Goal: Task Accomplishment & Management: Manage account settings

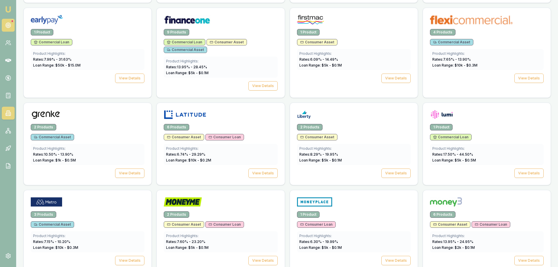
click at [12, 25] on link at bounding box center [8, 25] width 13 height 13
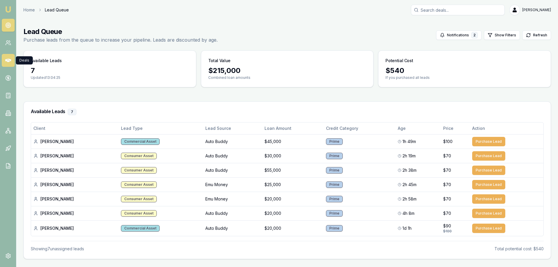
click at [8, 59] on icon at bounding box center [8, 60] width 6 height 6
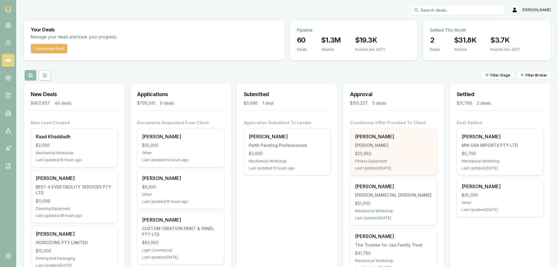
click at [388, 151] on div "$20,882" at bounding box center [393, 154] width 77 height 6
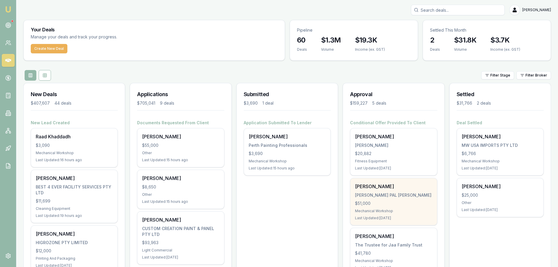
click at [379, 207] on div "[PERSON_NAME] [PERSON_NAME] PAL [PERSON_NAME] $51,000 Mechanical Workshop Last …" at bounding box center [394, 201] width 86 height 47
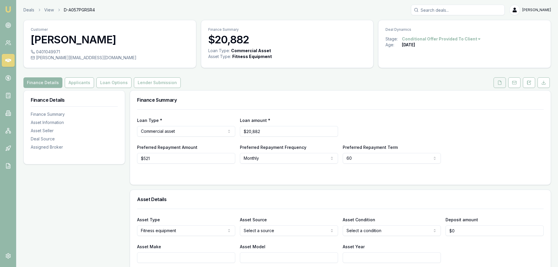
click at [495, 80] on button at bounding box center [500, 82] width 12 height 11
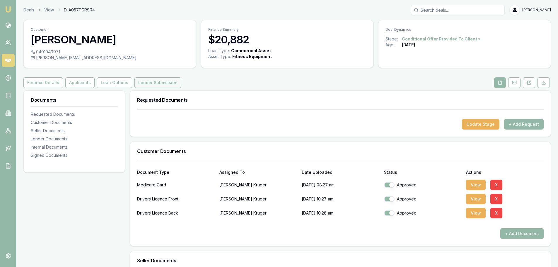
click at [155, 85] on button "Lender Submission" at bounding box center [158, 82] width 47 height 11
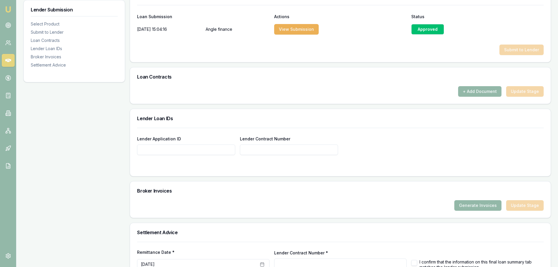
scroll to position [322, 0]
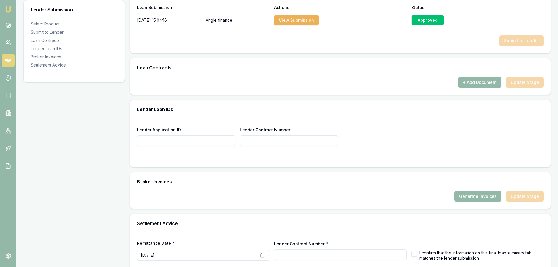
click at [284, 146] on input "Lender Contract Number" at bounding box center [289, 140] width 98 height 11
paste input "CA00107953"
type input "CA00107953"
click at [379, 112] on div "Lender Loan IDs" at bounding box center [340, 109] width 421 height 19
click at [489, 84] on button "+ Add Document" at bounding box center [479, 82] width 43 height 11
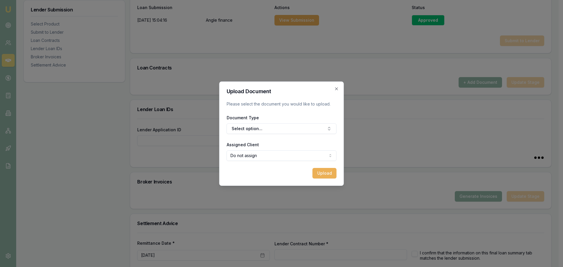
type input "CA00107953"
click at [264, 128] on button "Select option..." at bounding box center [282, 128] width 110 height 11
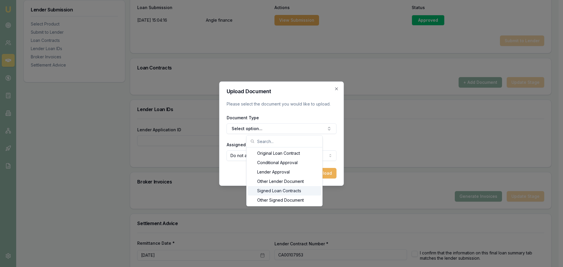
click at [280, 189] on div "Signed Loan Contracts" at bounding box center [284, 190] width 73 height 9
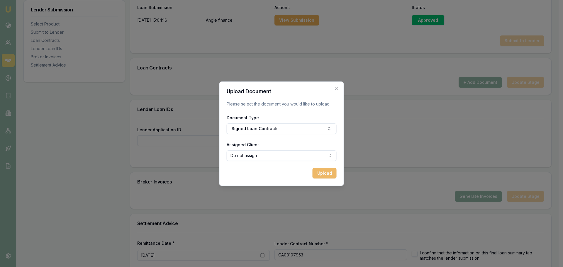
click at [324, 173] on button "Upload" at bounding box center [324, 173] width 24 height 11
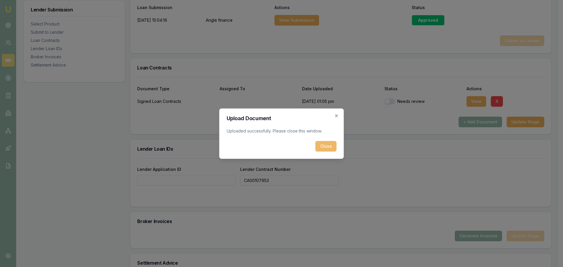
click at [327, 147] on button "Close" at bounding box center [325, 146] width 21 height 11
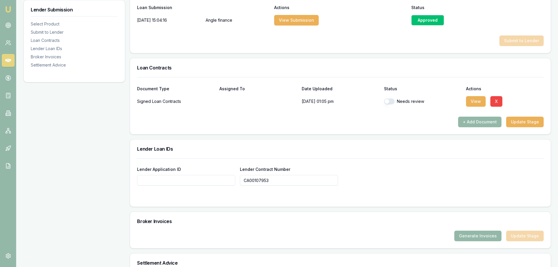
click at [390, 102] on button "button" at bounding box center [389, 101] width 11 height 6
checkbox input "true"
click at [300, 124] on div "+ Add Document Update Stage" at bounding box center [340, 122] width 407 height 11
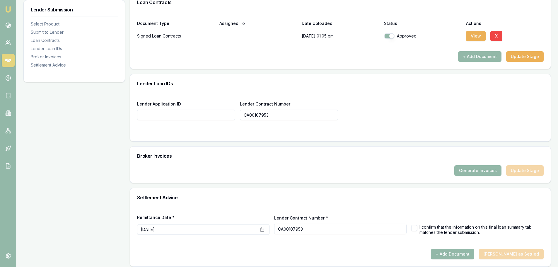
scroll to position [392, 0]
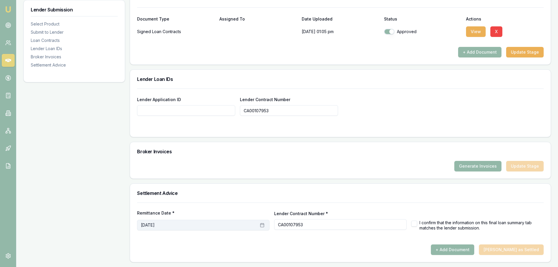
click at [214, 225] on button "September 9th, 2025" at bounding box center [203, 225] width 132 height 11
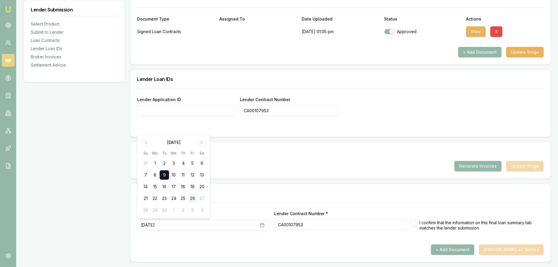
click at [193, 196] on button "26" at bounding box center [192, 198] width 9 height 9
click at [300, 243] on div at bounding box center [340, 242] width 407 height 5
click at [474, 251] on button "+ Add Document" at bounding box center [452, 249] width 43 height 11
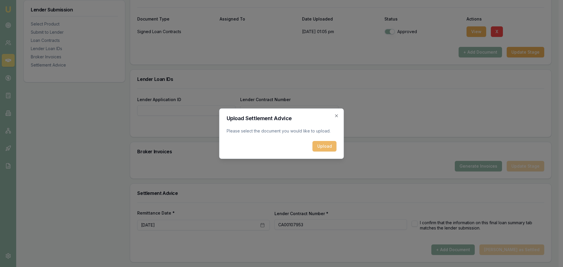
click at [325, 147] on button "Upload" at bounding box center [324, 146] width 24 height 11
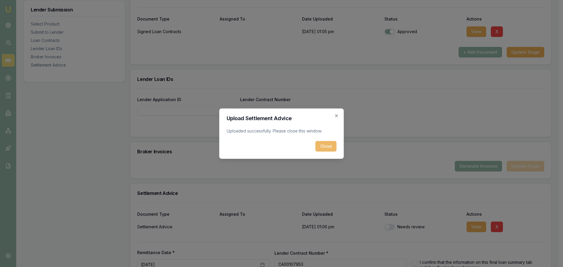
click at [324, 149] on button "Close" at bounding box center [325, 146] width 21 height 11
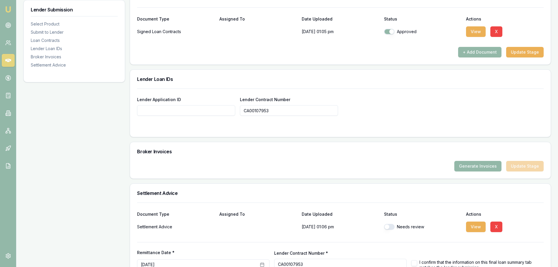
click at [392, 227] on button "button" at bounding box center [389, 227] width 11 height 6
checkbox input "true"
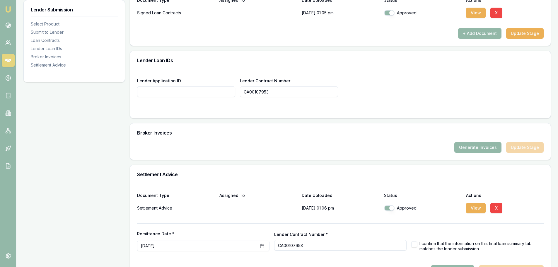
scroll to position [432, 0]
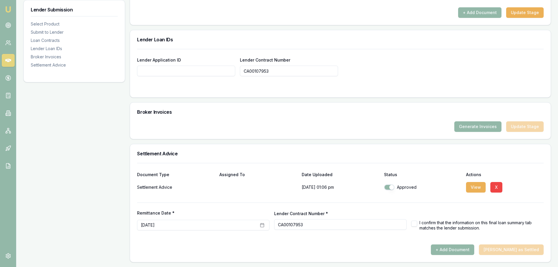
click at [418, 224] on div "I confirm that the information on this final loan summary tab matches the lende…" at bounding box center [478, 225] width 132 height 10
click at [413, 224] on button "button" at bounding box center [415, 224] width 6 height 6
checkbox input "true"
click at [519, 248] on button "Mark Deal as Settled" at bounding box center [511, 249] width 65 height 11
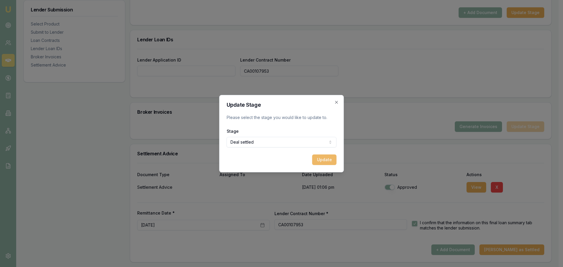
click at [327, 161] on button "Update" at bounding box center [324, 159] width 24 height 11
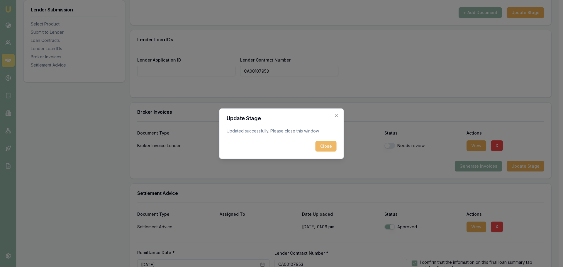
click at [325, 143] on button "Close" at bounding box center [325, 146] width 21 height 11
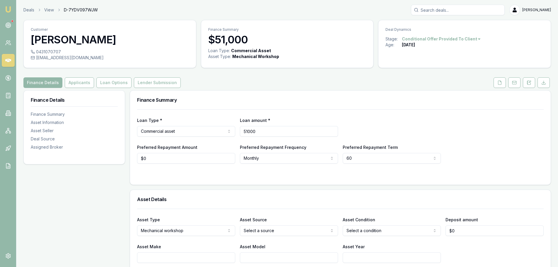
drag, startPoint x: 263, startPoint y: 132, endPoint x: 234, endPoint y: 130, distance: 29.4
click at [234, 130] on div "Loan Type * Commercial asset Consumer loan Consumer asset Commercial loan Comme…" at bounding box center [340, 127] width 407 height 20
type input "$53,270"
type input "$0"
click at [185, 193] on div "Asset Details" at bounding box center [340, 199] width 421 height 19
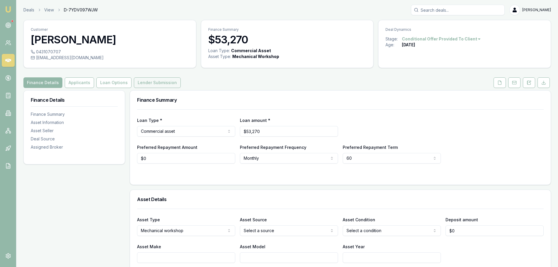
click at [140, 83] on button "Lender Submission" at bounding box center [157, 82] width 47 height 11
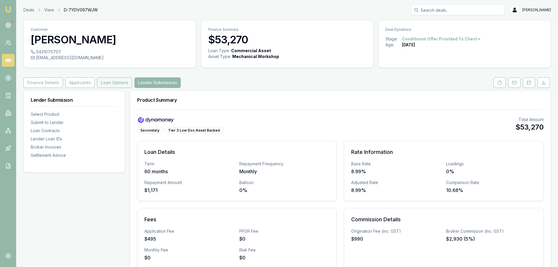
click at [115, 86] on button "Loan Options" at bounding box center [114, 82] width 35 height 11
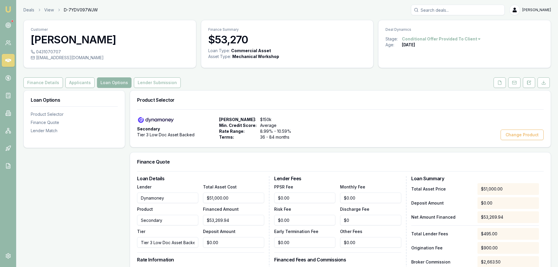
type input "53269.94"
drag, startPoint x: 239, startPoint y: 222, endPoint x: 196, endPoint y: 221, distance: 43.1
click at [196, 221] on div "Lender Dynamoney Product Secondary Tier Tier 3 Low Doc Asset Backed Total Asset…" at bounding box center [200, 215] width 127 height 64
type input "51000"
type input "$53,269.94"
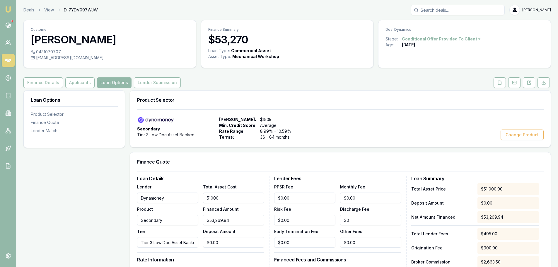
drag, startPoint x: 234, startPoint y: 198, endPoint x: 194, endPoint y: 195, distance: 39.4
click at [194, 195] on div "Lender Dynamoney Product Secondary Tier Tier 3 Low Doc Asset Backed Total Asset…" at bounding box center [200, 215] width 127 height 64
paste input "3269.94"
type input "$53,269.94"
click at [211, 171] on div "Finance Quote" at bounding box center [340, 161] width 421 height 19
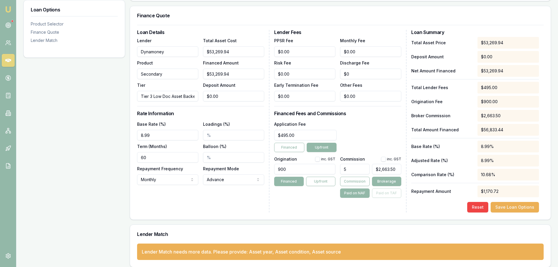
scroll to position [147, 0]
click at [353, 169] on input "5" at bounding box center [354, 169] width 29 height 11
type input "5.00%"
click at [368, 136] on div "Application Fee $495.00 Financed Upfront" at bounding box center [337, 136] width 127 height 32
type input "2663.4970000000003"
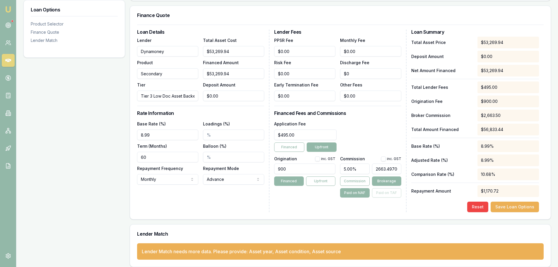
click at [398, 169] on input "2663.4970000000003" at bounding box center [386, 169] width 29 height 11
drag, startPoint x: 399, startPoint y: 169, endPoint x: 366, endPoint y: 169, distance: 32.2
click at [366, 169] on div "5.00% 2663.4970000000003" at bounding box center [370, 167] width 61 height 13
click at [384, 170] on input "2663.4970000000003" at bounding box center [386, 169] width 29 height 11
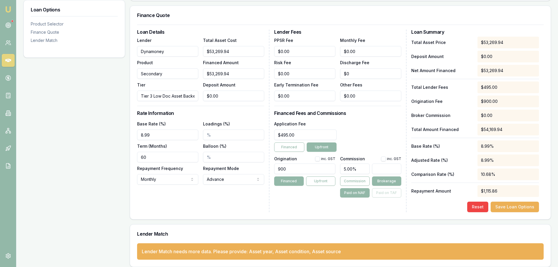
type input "0.0037544626481651753"
type input "2"
type input "0.04880801442614728"
type input "26"
type input "0.4993435322059683"
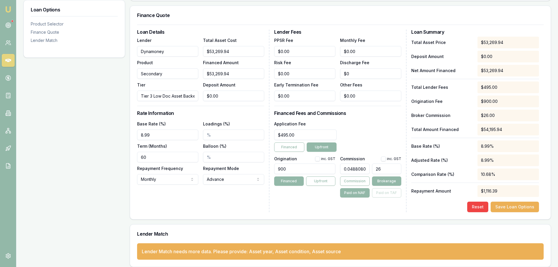
type input "266"
type input "4.999067016031931"
type input "$2,663.00"
click at [390, 200] on div "Lender Fees PPSR Fee $0.00 Monthly Fee $0.00 Risk Fee $0.00 Discharge Fee $0 Ea…" at bounding box center [340, 121] width 132 height 183
click at [508, 205] on button "Save Loan Options" at bounding box center [515, 207] width 48 height 11
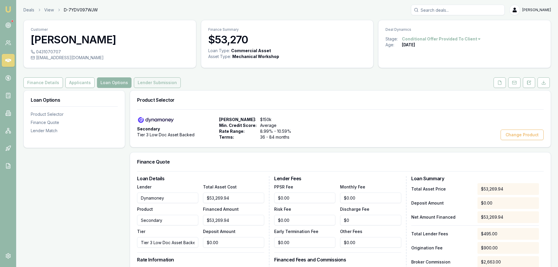
click at [159, 84] on button "Lender Submission" at bounding box center [157, 82] width 47 height 11
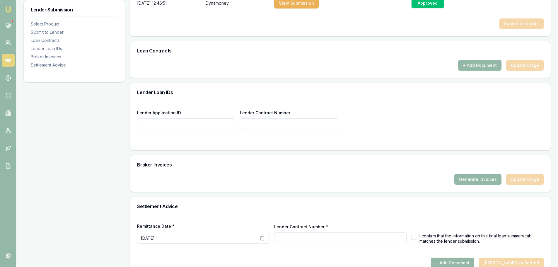
scroll to position [352, 0]
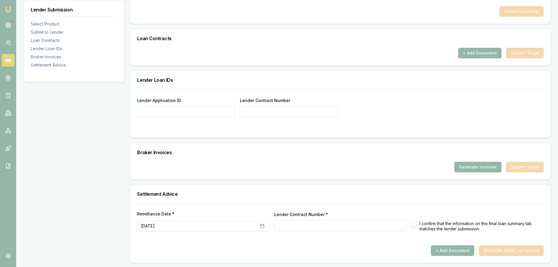
click at [272, 107] on input "Lender Contract Number" at bounding box center [289, 111] width 98 height 11
paste input "C2BRO39547"
type input "C2BRO39547"
click at [192, 111] on input "Lender Application ID" at bounding box center [186, 111] width 98 height 11
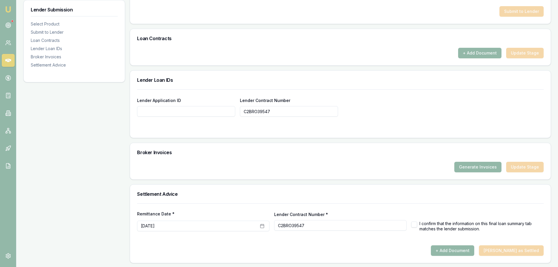
paste input "(G0073558)"
click at [143, 112] on input "(G0073558" at bounding box center [186, 111] width 98 height 11
type input "G0073558"
click at [183, 121] on form "Lender Application ID G0073558 Lender Contract Number C2BRO39547" at bounding box center [340, 109] width 407 height 41
click at [180, 153] on h3 "Broker Invoices" at bounding box center [340, 152] width 407 height 5
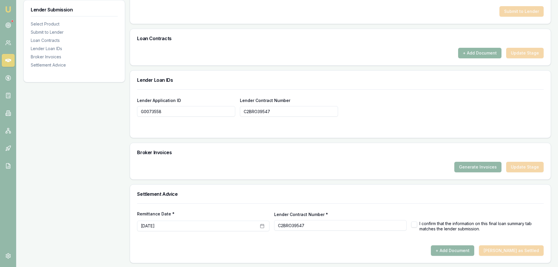
click at [477, 52] on button "+ Add Document" at bounding box center [479, 53] width 43 height 11
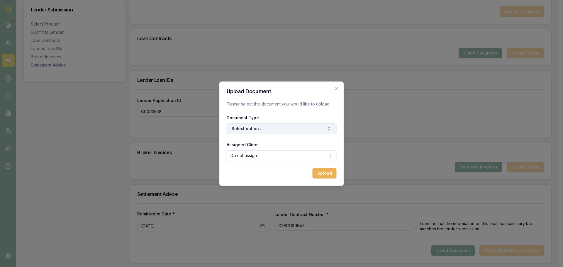
click at [250, 128] on button "Select option..." at bounding box center [282, 128] width 110 height 11
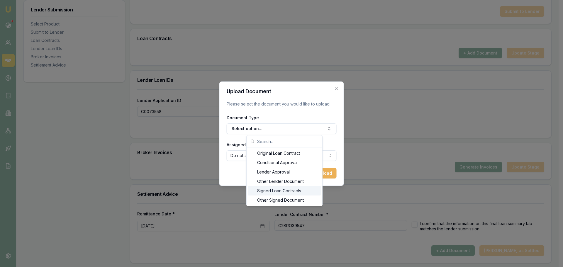
click at [278, 188] on div "Signed Loan Contracts" at bounding box center [284, 190] width 73 height 9
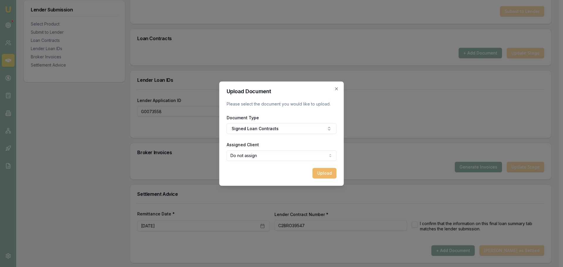
click at [329, 175] on button "Upload" at bounding box center [324, 173] width 24 height 11
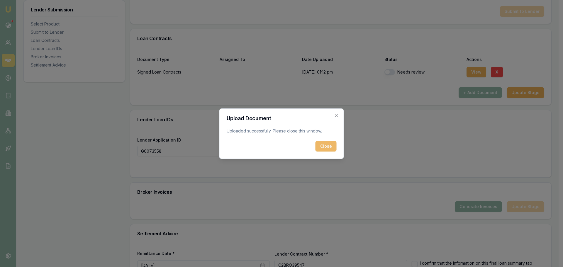
click at [323, 144] on button "Close" at bounding box center [325, 146] width 21 height 11
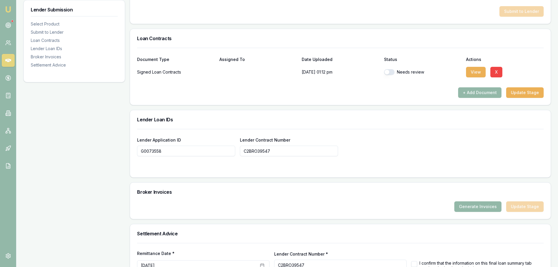
click at [72, 181] on div "Lender Submission Select Product Submit to Lender Loan Contracts Lender Loan ID…" at bounding box center [74, 21] width 102 height 564
click at [394, 71] on button "button" at bounding box center [389, 72] width 11 height 6
checkbox input "true"
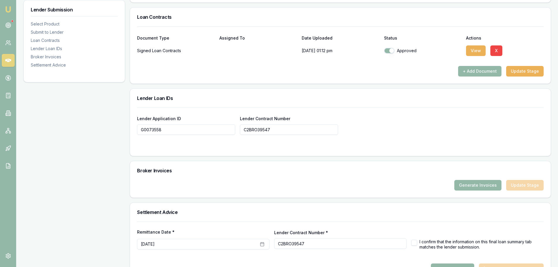
scroll to position [392, 0]
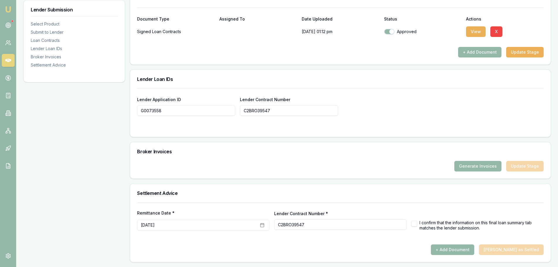
click at [207, 231] on form "Remittance Date * September 17th, 2025 Lender Contract Number * C2BRO39547 I co…" at bounding box center [340, 224] width 407 height 42
click at [208, 223] on button "September 17th, 2025" at bounding box center [203, 225] width 132 height 11
click at [167, 199] on button "23" at bounding box center [164, 198] width 9 height 9
click at [234, 244] on div "+ Add Document Mark Deal as Settled" at bounding box center [340, 249] width 407 height 11
click at [415, 224] on button "button" at bounding box center [415, 224] width 6 height 6
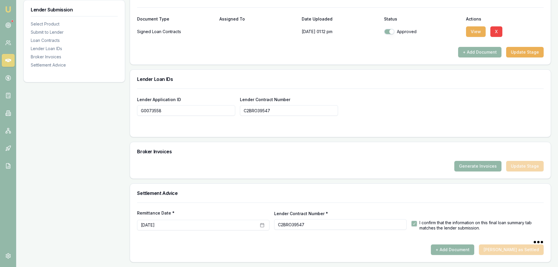
checkbox input "false"
click at [473, 250] on button "+ Add Document" at bounding box center [452, 249] width 43 height 11
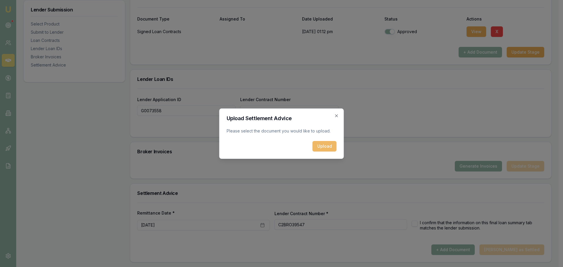
click at [331, 148] on button "Upload" at bounding box center [324, 146] width 24 height 11
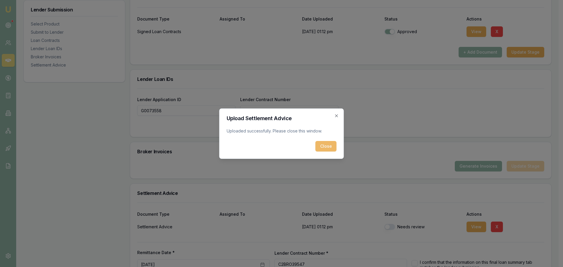
click at [327, 149] on button "Close" at bounding box center [325, 146] width 21 height 11
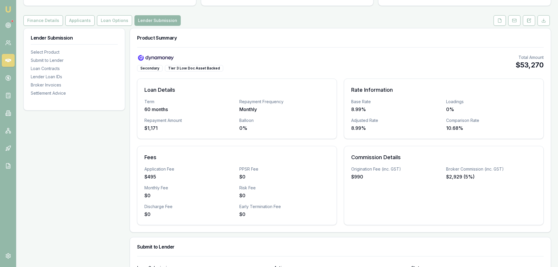
scroll to position [11, 0]
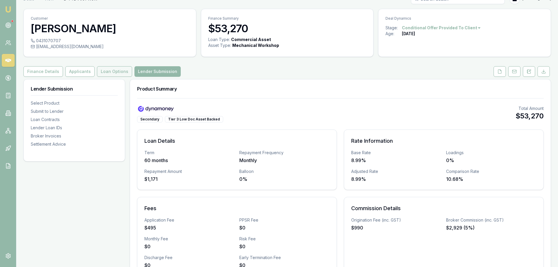
click at [113, 72] on button "Loan Options" at bounding box center [114, 71] width 35 height 11
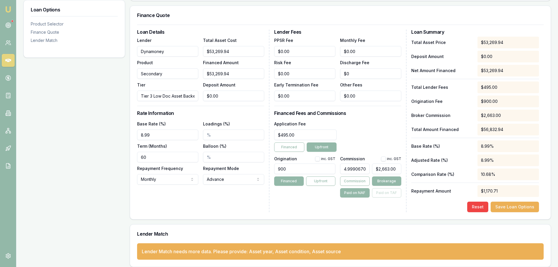
scroll to position [151, 0]
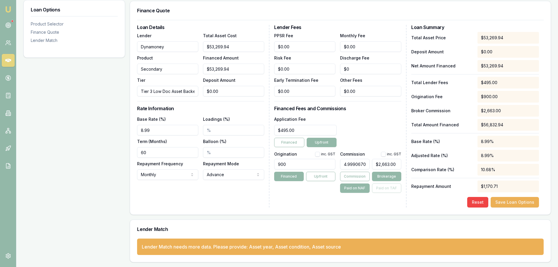
click at [382, 156] on button "button" at bounding box center [383, 154] width 5 height 5
click at [385, 153] on button "button" at bounding box center [383, 154] width 5 height 5
checkbox input "false"
click at [361, 212] on div "Loan Details Lender Dynamoney Product Secondary Tier Tier 3 Low Doc Asset Backe…" at bounding box center [340, 117] width 421 height 195
click at [514, 203] on button "Save Loan Options" at bounding box center [515, 202] width 48 height 11
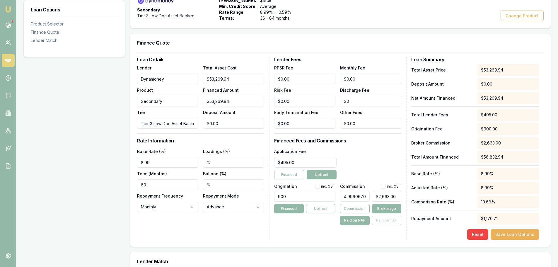
scroll to position [5, 0]
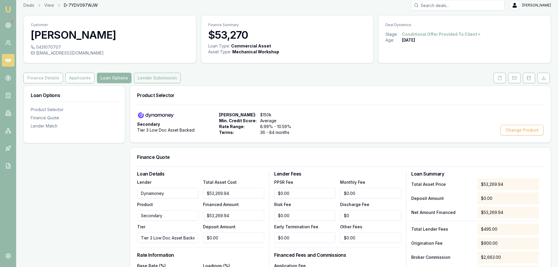
click at [155, 79] on button "Lender Submission" at bounding box center [157, 78] width 47 height 11
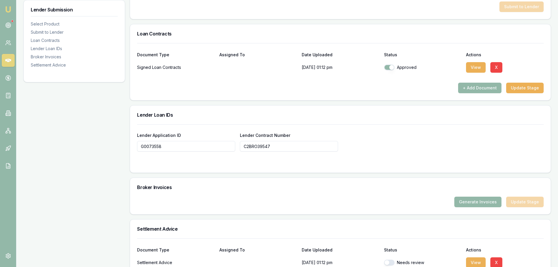
scroll to position [432, 0]
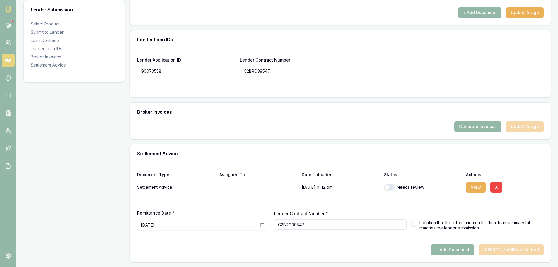
click at [389, 189] on button "button" at bounding box center [389, 187] width 11 height 6
checkbox input "true"
click at [414, 223] on button "button" at bounding box center [415, 224] width 6 height 6
checkbox input "true"
click at [511, 251] on button "Mark Deal as Settled" at bounding box center [511, 249] width 65 height 11
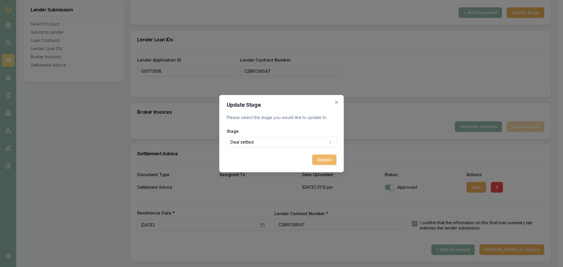
click at [318, 158] on button "Update" at bounding box center [324, 159] width 24 height 11
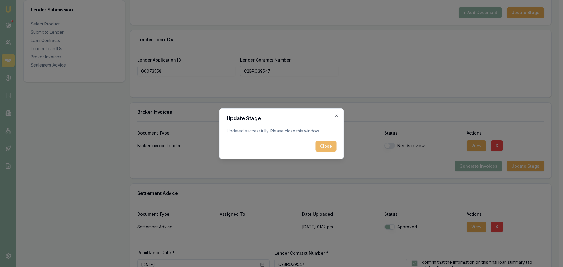
click at [326, 148] on button "Close" at bounding box center [325, 146] width 21 height 11
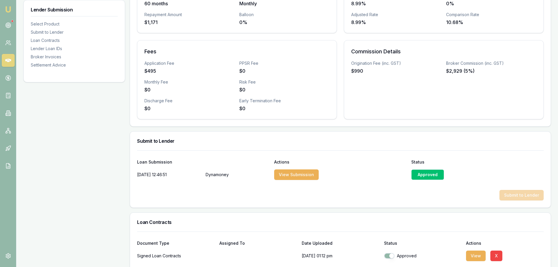
scroll to position [0, 0]
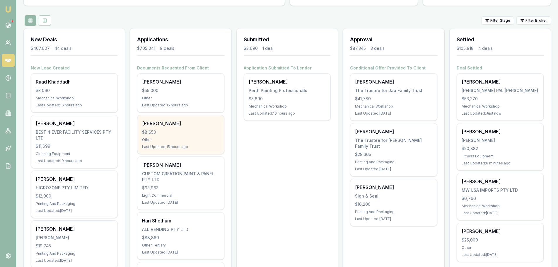
scroll to position [59, 0]
